Goal: Task Accomplishment & Management: Manage account settings

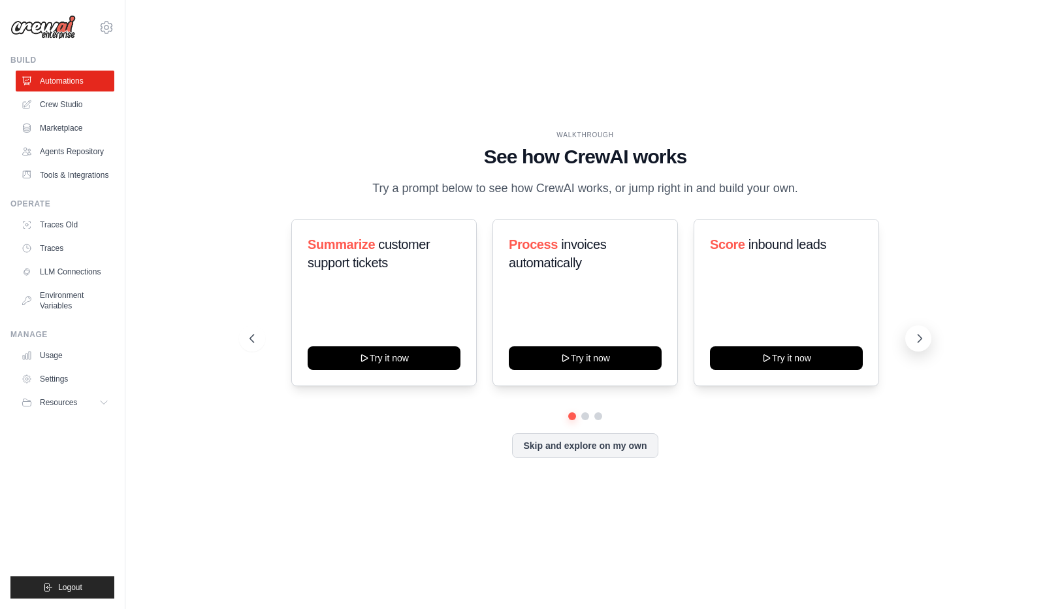
click at [918, 345] on icon at bounding box center [919, 338] width 13 height 13
click at [81, 100] on link "Crew Studio" at bounding box center [66, 104] width 99 height 21
click at [80, 127] on link "Marketplace" at bounding box center [66, 128] width 99 height 21
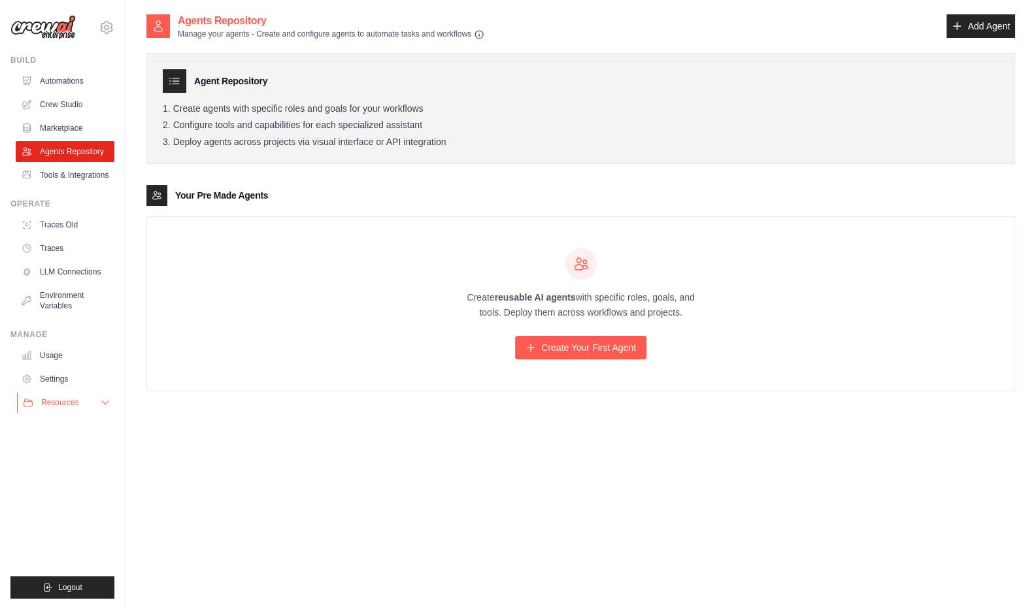
click at [65, 413] on button "Resources" at bounding box center [66, 402] width 99 height 21
click at [60, 387] on link "Settings" at bounding box center [66, 378] width 99 height 21
click at [62, 387] on link "Settings" at bounding box center [66, 378] width 99 height 21
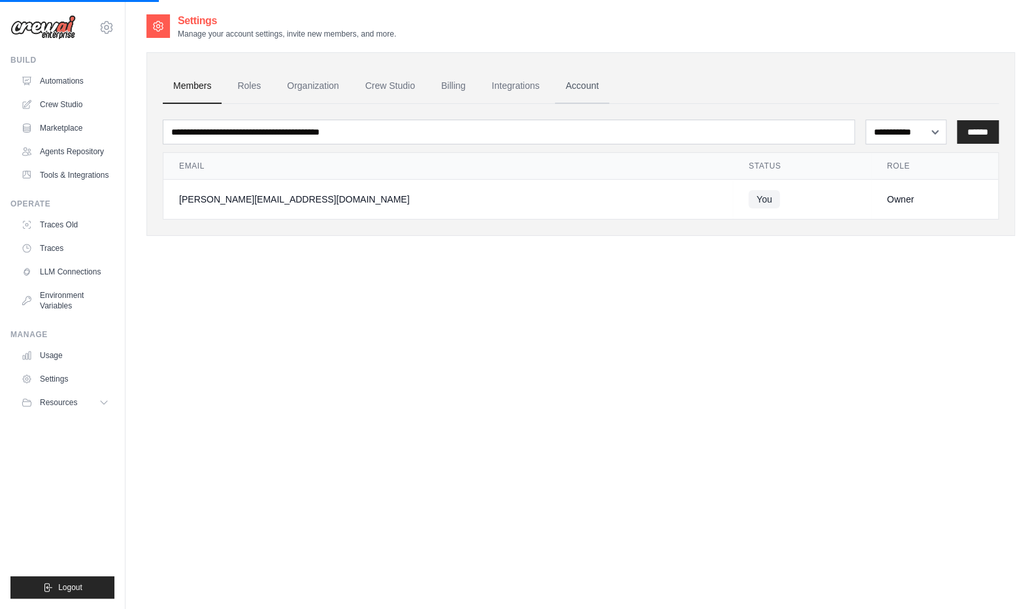
click at [603, 92] on link "Account" at bounding box center [582, 86] width 54 height 35
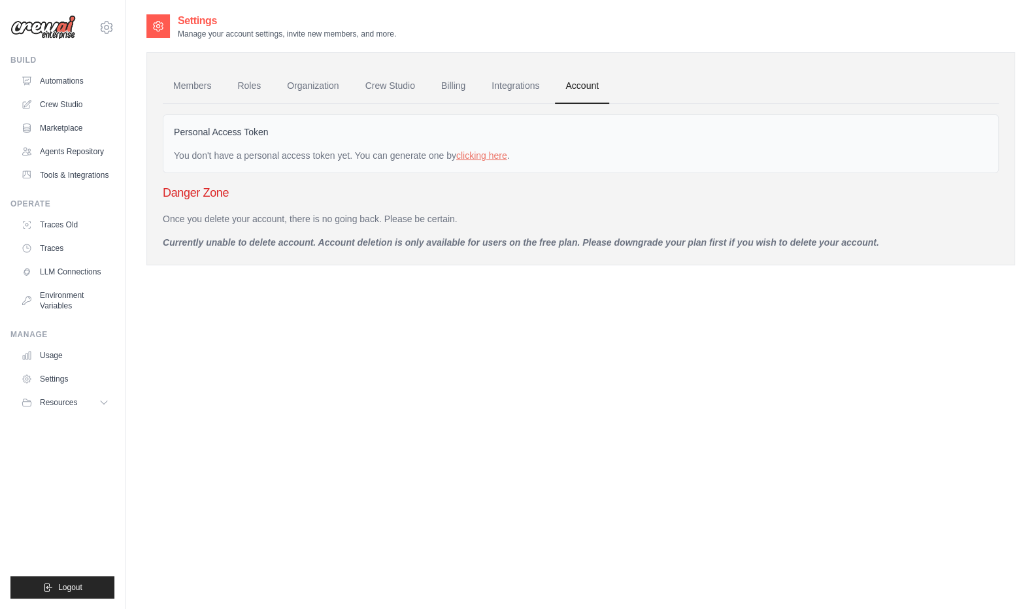
click at [609, 91] on link "Account" at bounding box center [582, 86] width 54 height 35
click at [303, 218] on p "Once you delete your account, there is no going back. Please be certain." at bounding box center [581, 218] width 836 height 13
click at [318, 231] on div "Once you delete your account, there is no going back. Please be certain. Curren…" at bounding box center [581, 230] width 836 height 37
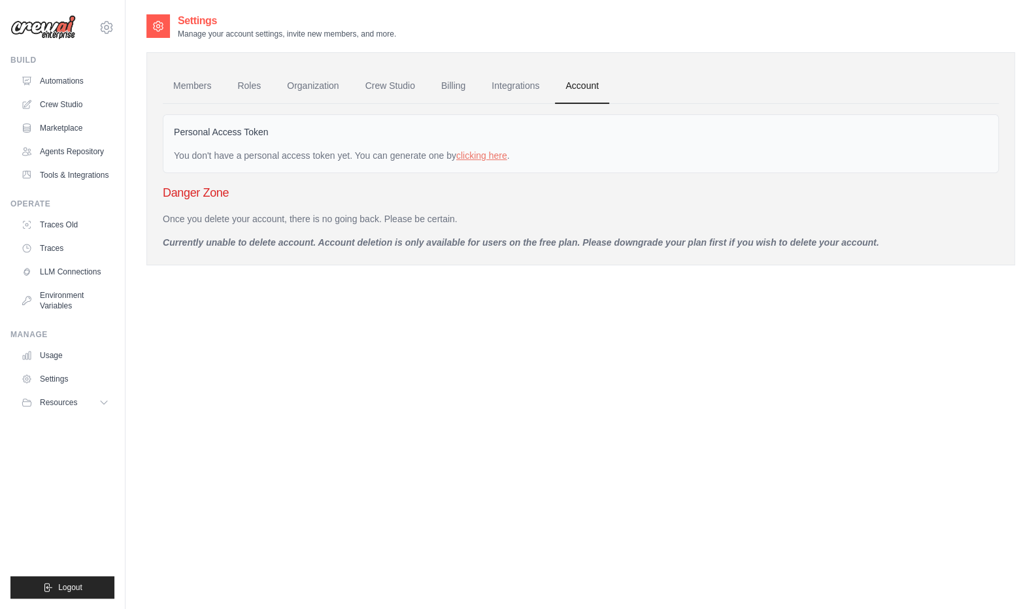
click at [309, 250] on div "Members Roles Organization Crew Studio Billing Integrations Account Personal Ac…" at bounding box center [580, 158] width 868 height 213
click at [308, 246] on p "Currently unable to delete account. Account deletion is only available for user…" at bounding box center [581, 242] width 836 height 13
click at [320, 244] on p "Currently unable to delete account. Account deletion is only available for user…" at bounding box center [581, 242] width 836 height 13
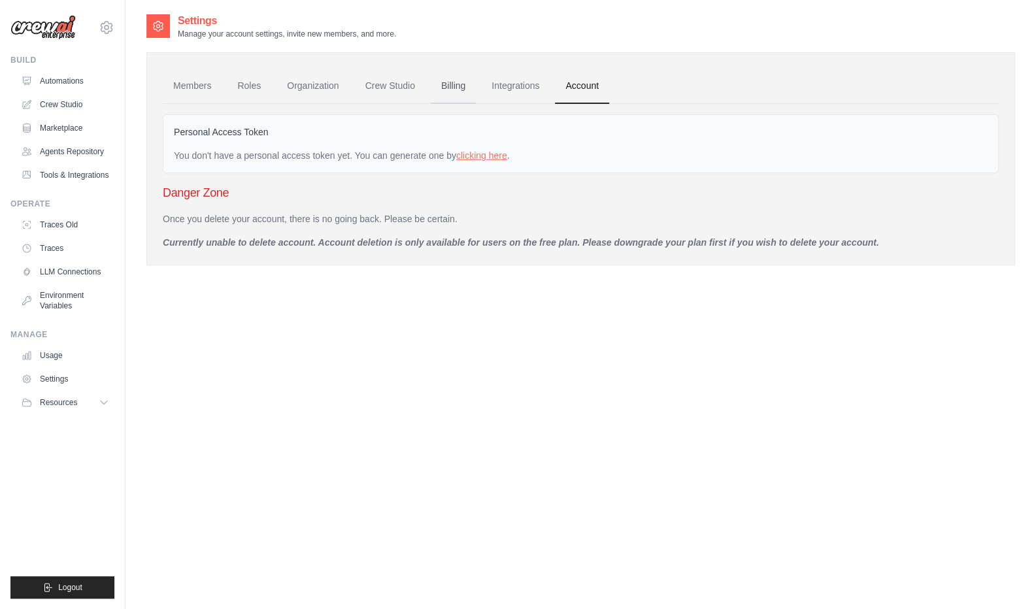
click at [468, 88] on link "Billing" at bounding box center [453, 86] width 45 height 35
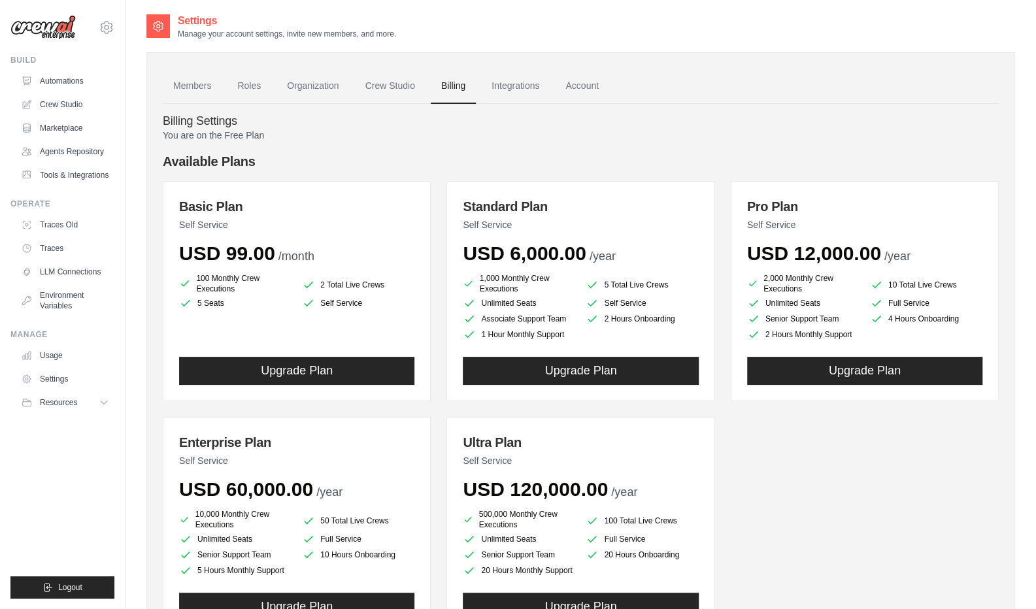
scroll to position [1, 0]
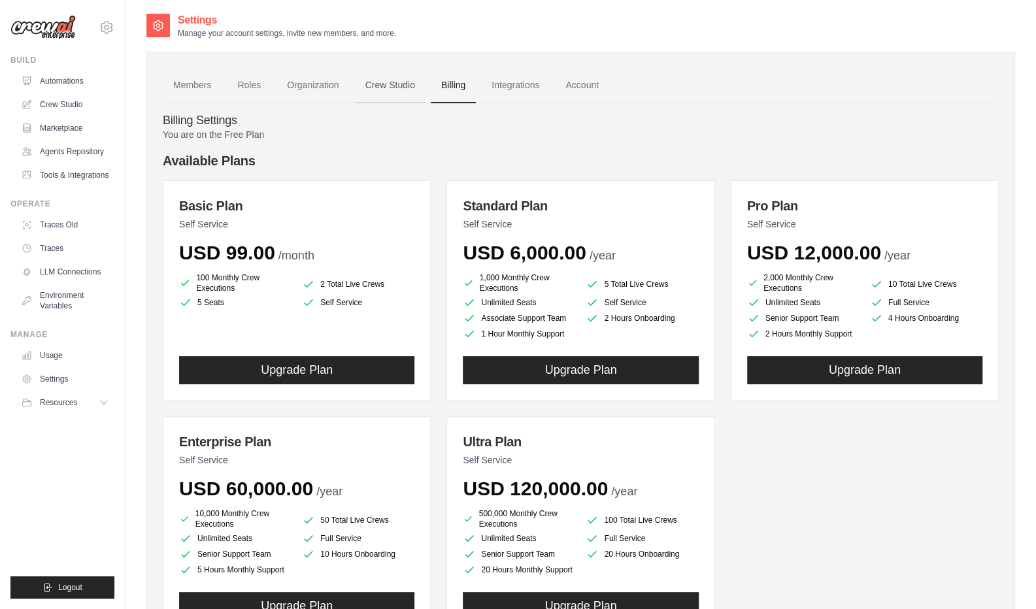
click at [385, 77] on link "Crew Studio" at bounding box center [390, 85] width 71 height 35
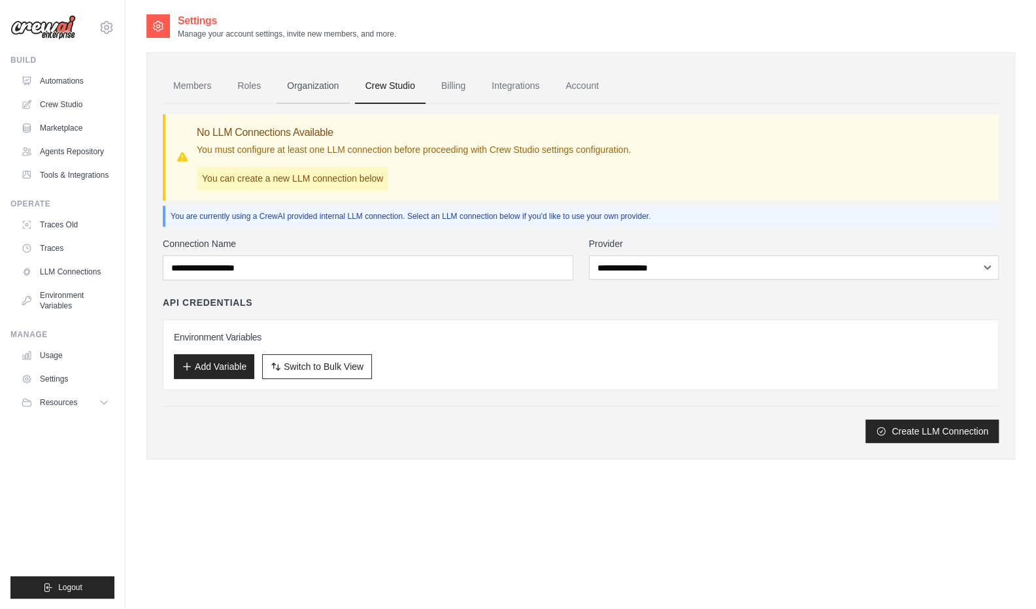
click at [316, 92] on link "Organization" at bounding box center [312, 86] width 73 height 35
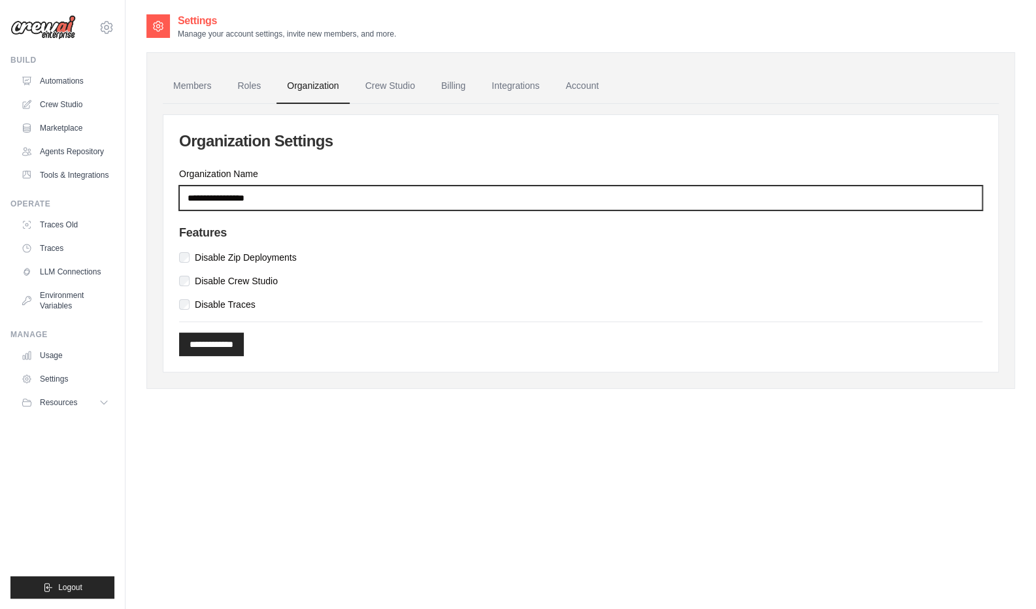
click at [293, 201] on input "Organization Name" at bounding box center [580, 198] width 803 height 25
drag, startPoint x: 304, startPoint y: 200, endPoint x: 150, endPoint y: 197, distance: 154.2
click at [150, 197] on div "**********" at bounding box center [580, 220] width 868 height 336
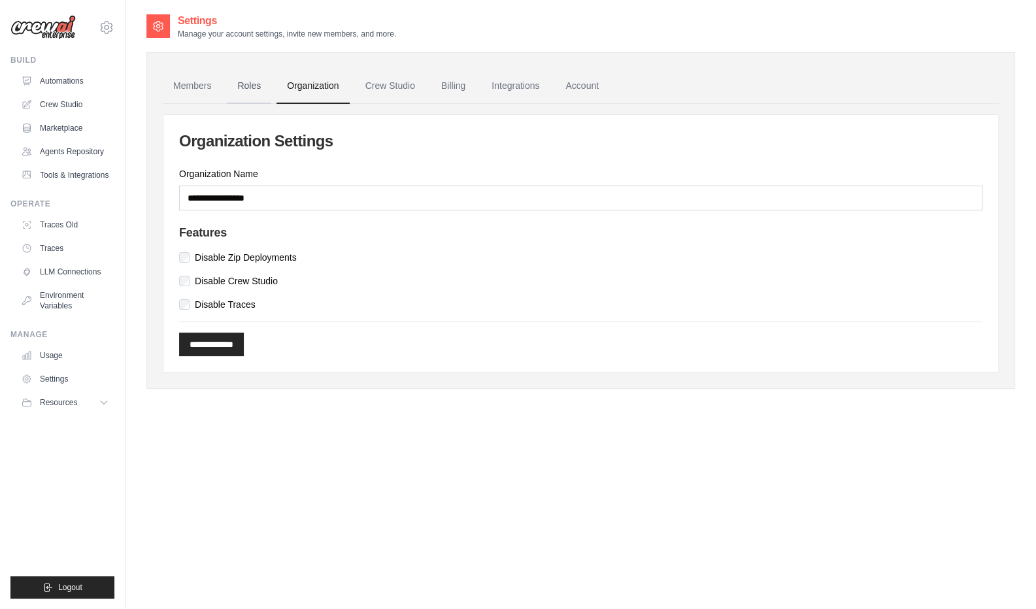
click at [253, 90] on link "Roles" at bounding box center [249, 86] width 44 height 35
click at [466, 91] on link "Billing" at bounding box center [453, 86] width 45 height 35
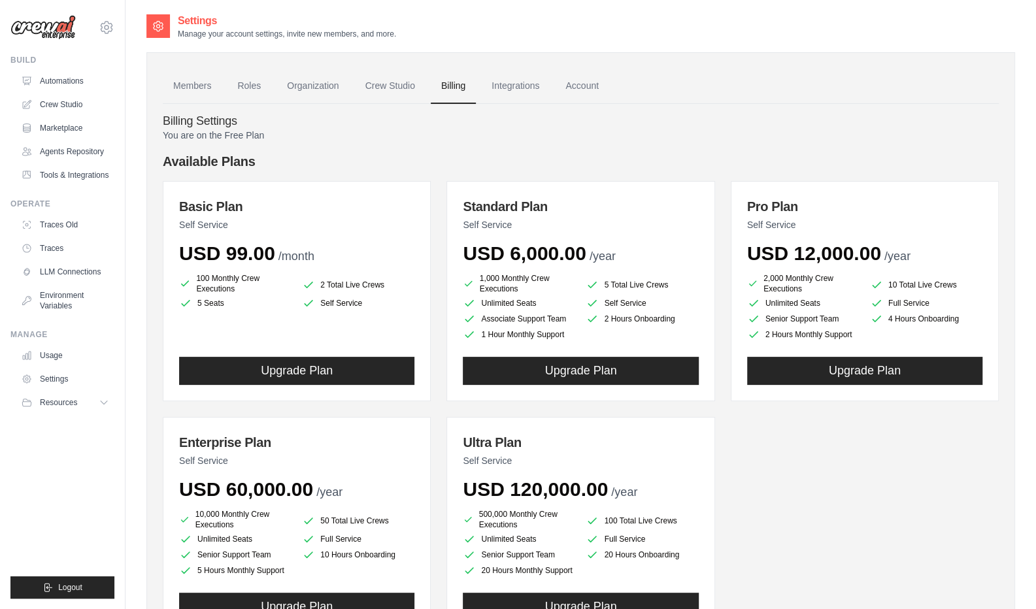
click at [739, 422] on div "Basic Plan Self Service USD 99.00 /month 100 Monthly Crew Executions 2 Total Li…" at bounding box center [581, 409] width 836 height 456
drag, startPoint x: 739, startPoint y: 422, endPoint x: 836, endPoint y: 508, distance: 129.6
click at [836, 508] on div "Basic Plan Self Service USD 99.00 /month 100 Monthly Crew Executions 2 Total Li…" at bounding box center [581, 409] width 836 height 456
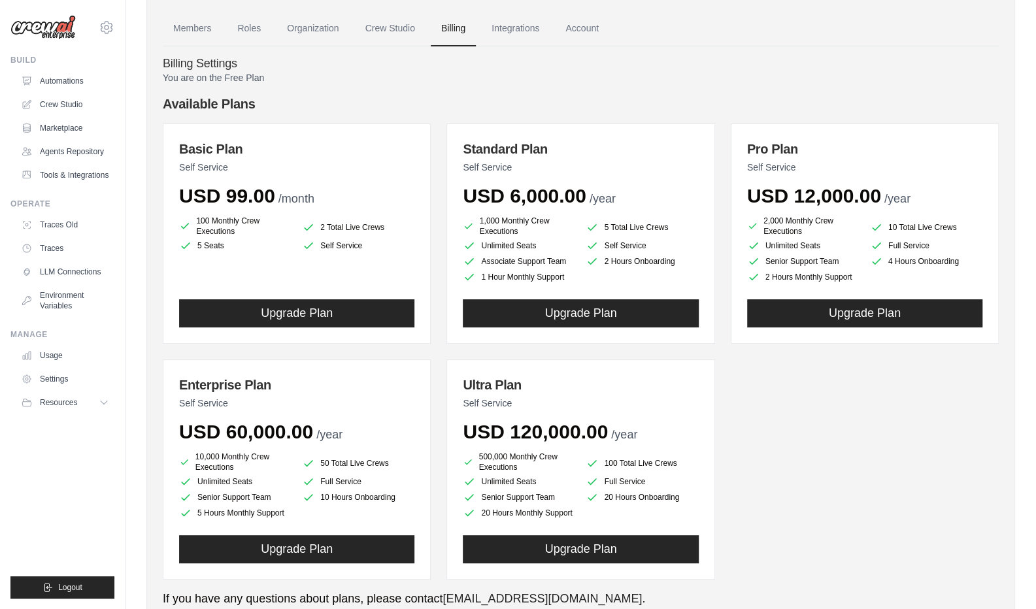
scroll to position [57, 0]
